Goal: Participate in discussion: Engage in conversation with other users on a specific topic

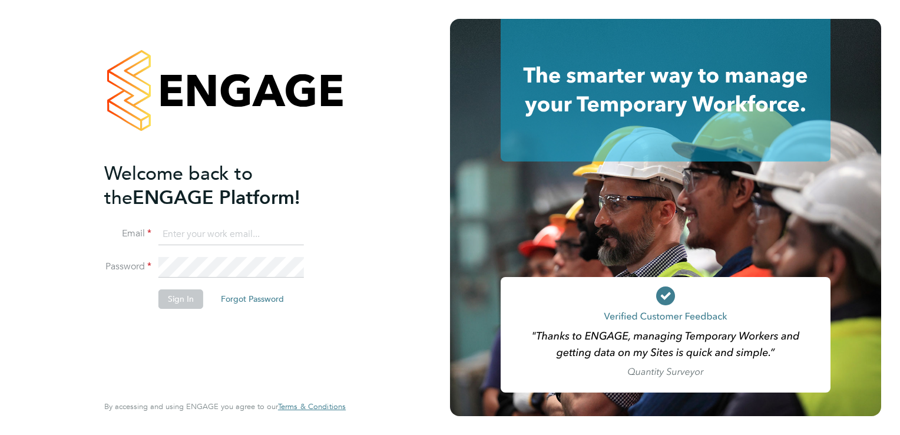
type input "margaret.goddard@torus.co.uk"
click at [182, 300] on button "Sign In" at bounding box center [180, 298] width 45 height 19
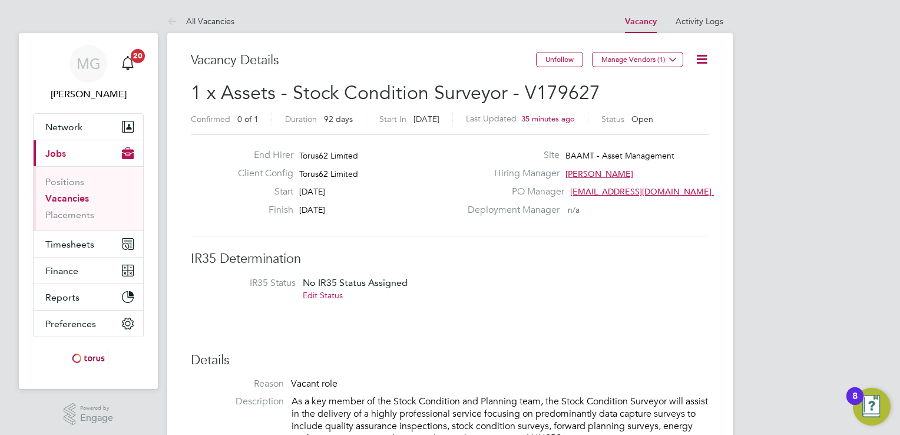
click at [565, 298] on li "IR35 Status No IR35 Status Assigned Edit Status" at bounding box center [450, 291] width 495 height 28
click at [469, 206] on label "Deployment Manager" at bounding box center [510, 210] width 99 height 12
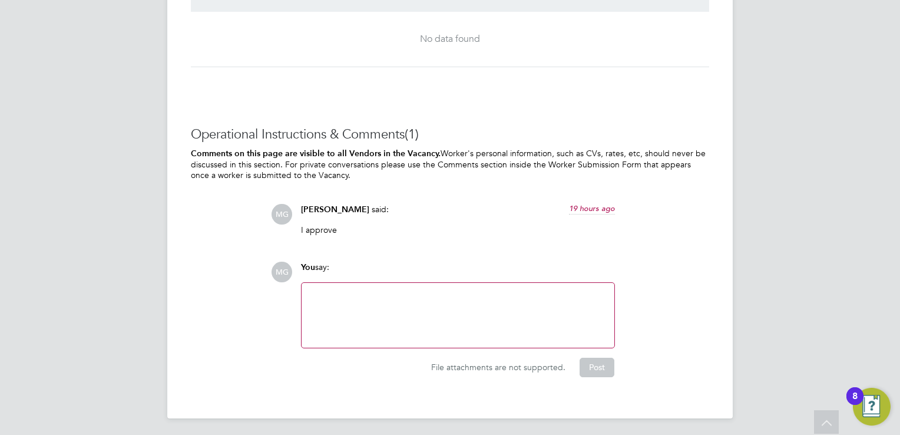
scroll to position [1164, 0]
click at [320, 296] on div at bounding box center [458, 314] width 299 height 51
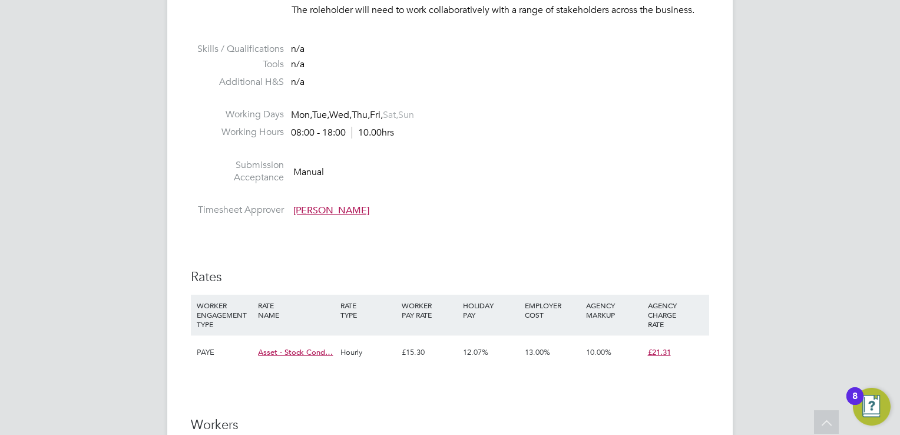
scroll to position [518, 0]
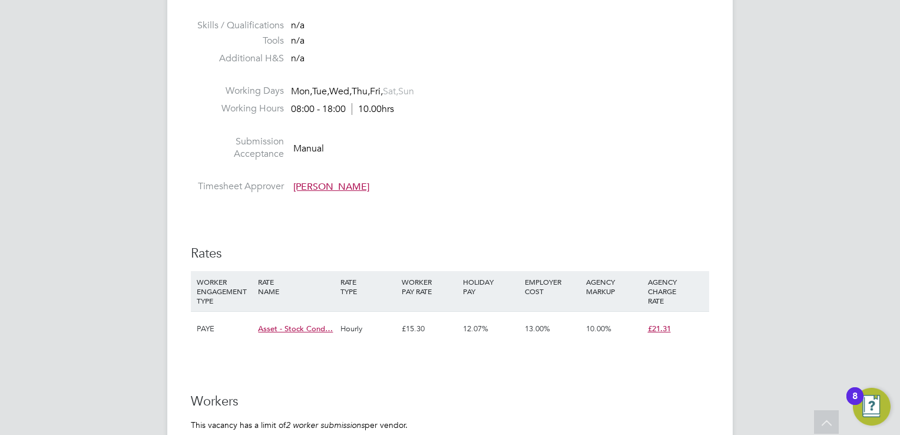
click at [651, 327] on span "£21.31" at bounding box center [659, 328] width 23 height 10
click at [717, 303] on div "Vacancy Details Unfollow Manage Vendors (1) 1 x Assets - Stock Condition Survey…" at bounding box center [449, 289] width 565 height 1549
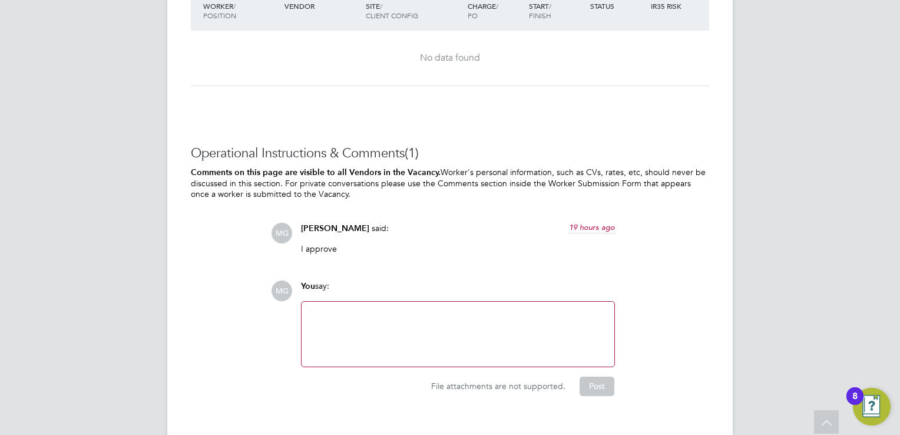
scroll to position [1164, 0]
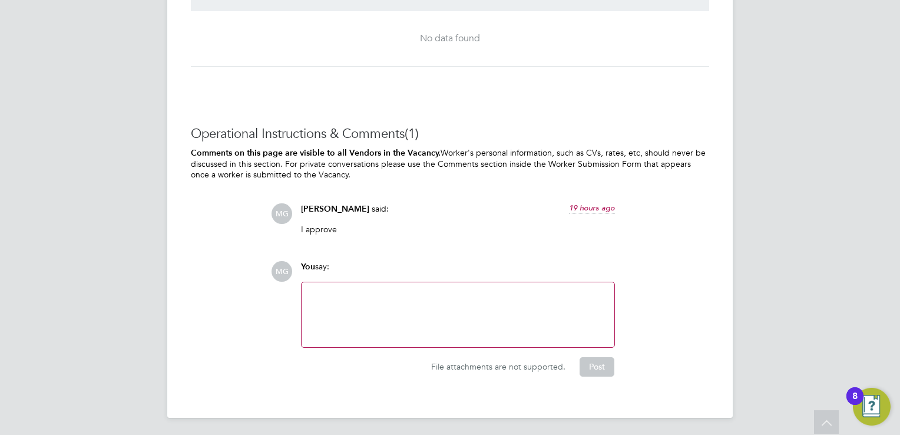
click at [322, 293] on div at bounding box center [458, 314] width 299 height 51
click at [601, 363] on button "Post" at bounding box center [597, 366] width 35 height 19
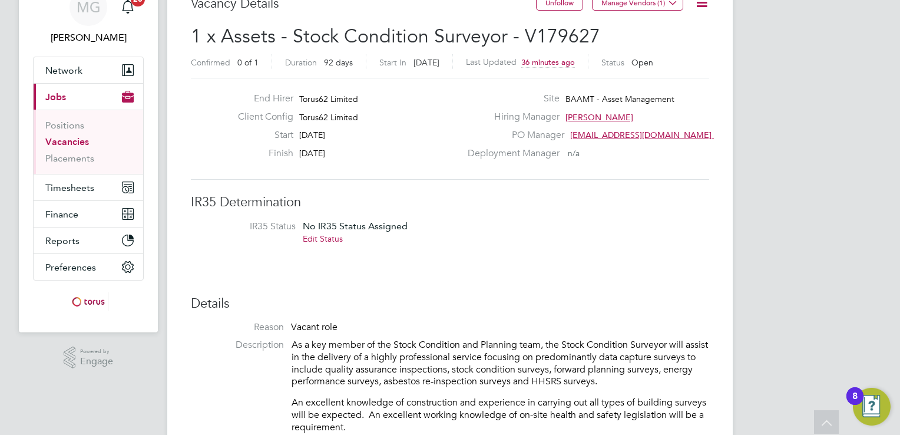
scroll to position [33, 0]
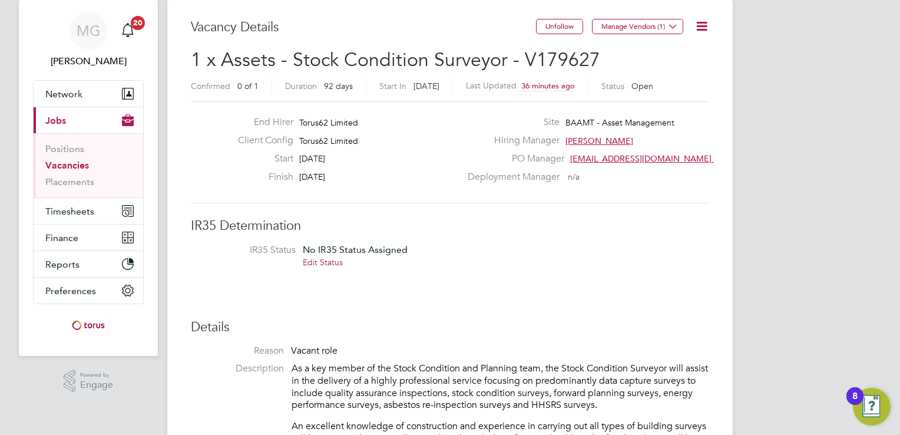
click at [646, 86] on span "Open" at bounding box center [642, 86] width 22 height 11
click at [673, 27] on icon at bounding box center [673, 26] width 9 height 9
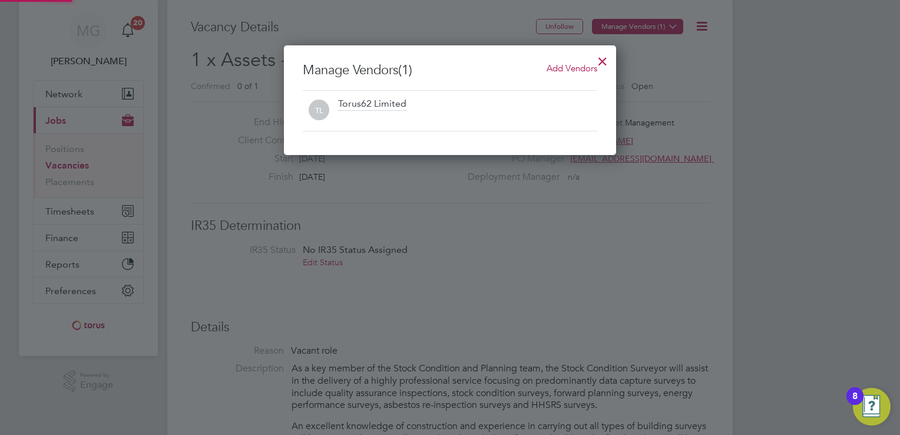
scroll to position [110, 333]
click at [667, 57] on div at bounding box center [450, 217] width 900 height 435
click at [604, 59] on div at bounding box center [602, 58] width 21 height 21
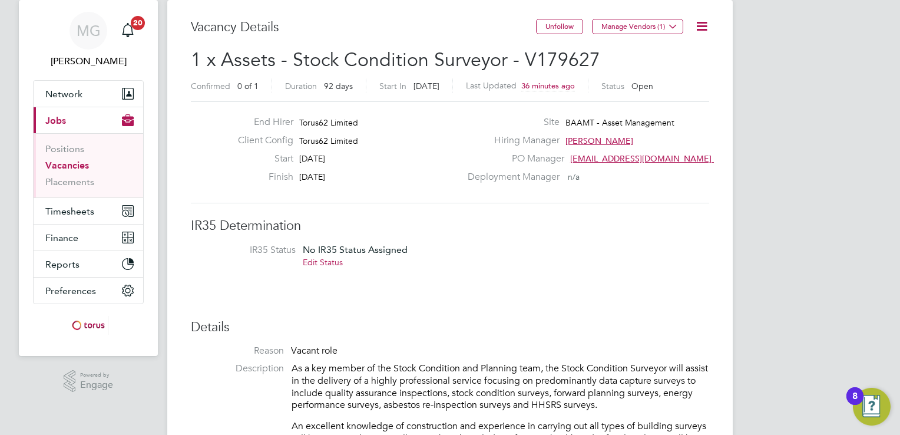
click at [700, 23] on icon at bounding box center [701, 26] width 15 height 15
